Goal: Navigation & Orientation: Find specific page/section

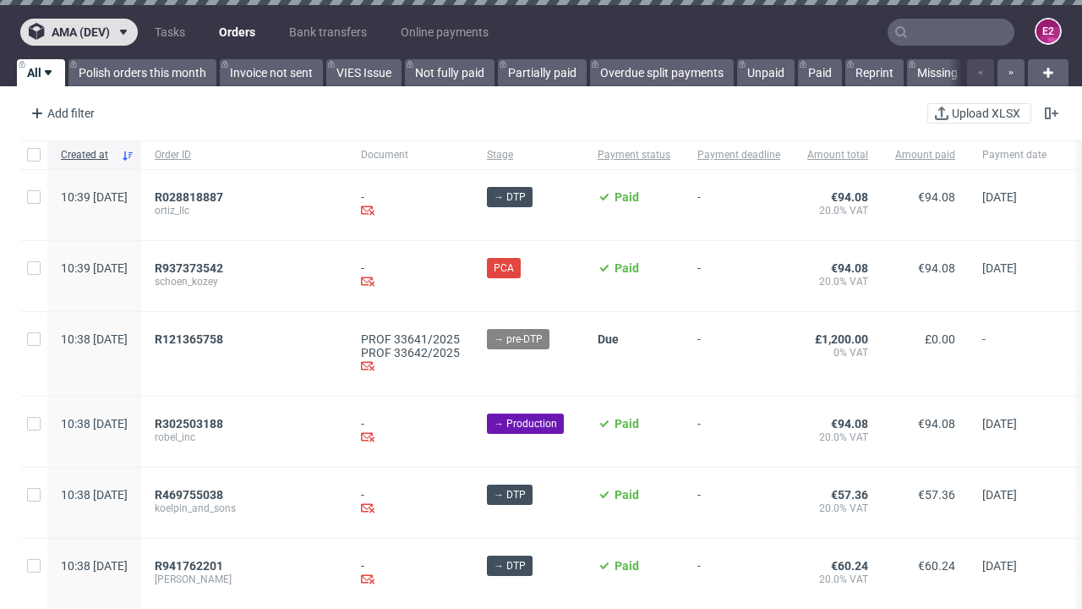
click at [79, 32] on span "ama (dev)" at bounding box center [81, 32] width 58 height 12
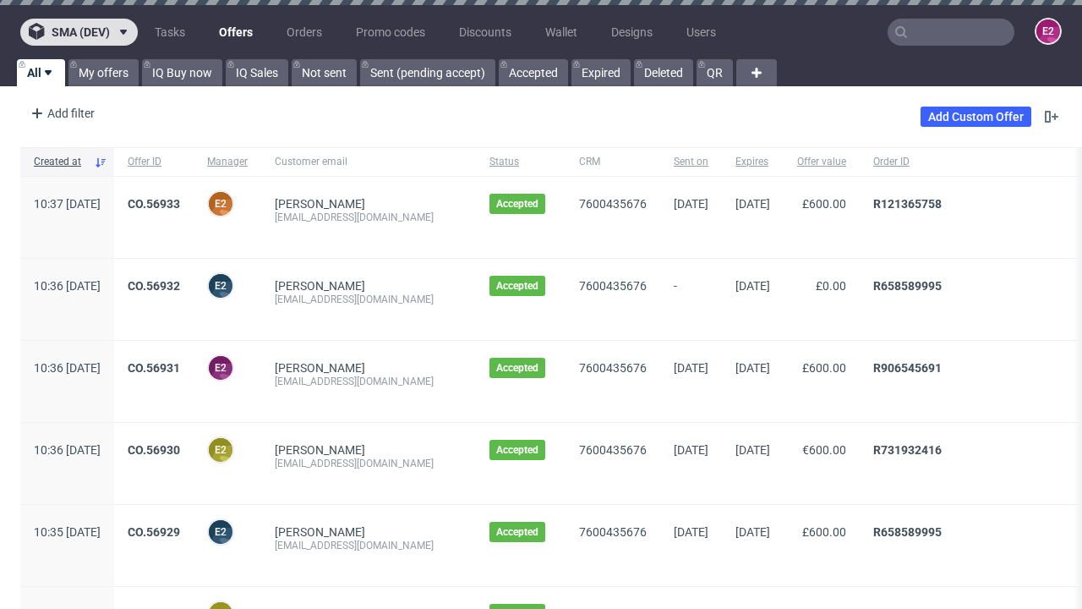
click at [79, 32] on span "sma (dev)" at bounding box center [81, 32] width 58 height 12
